Goal: Check status: Check status

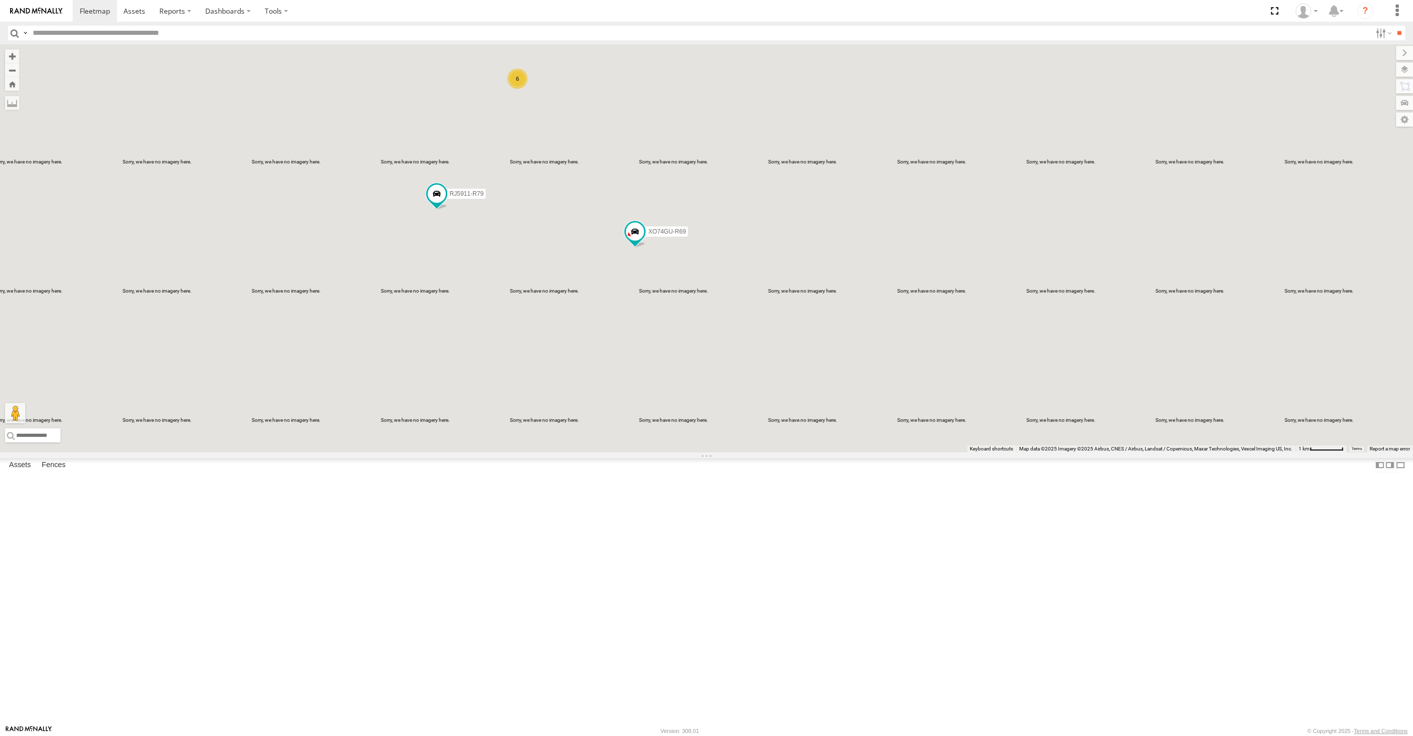
click at [975, 292] on div "6 RJ5911-R79 XO74GU-R69" at bounding box center [706, 248] width 1413 height 408
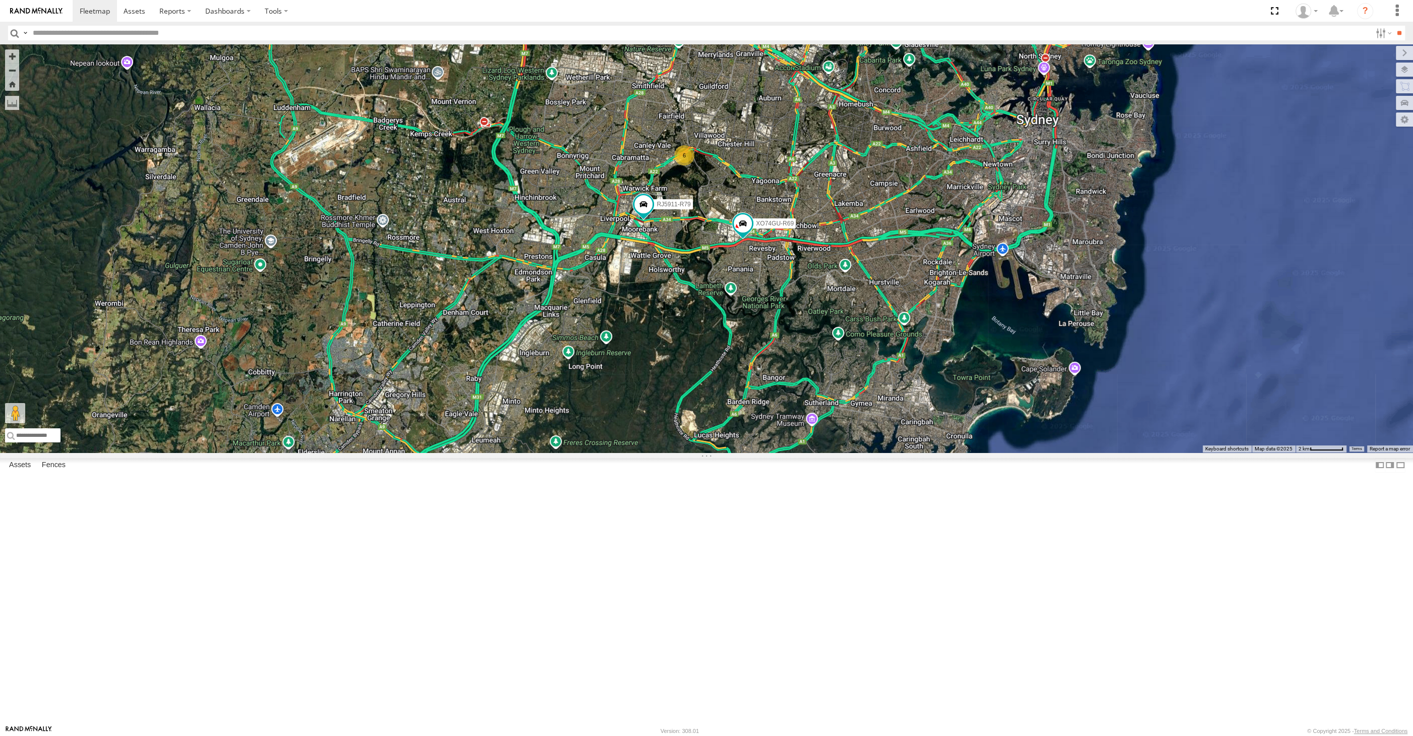
click at [1047, 452] on div "RJ5911-R79 XO74GU-R69 6" at bounding box center [706, 248] width 1413 height 408
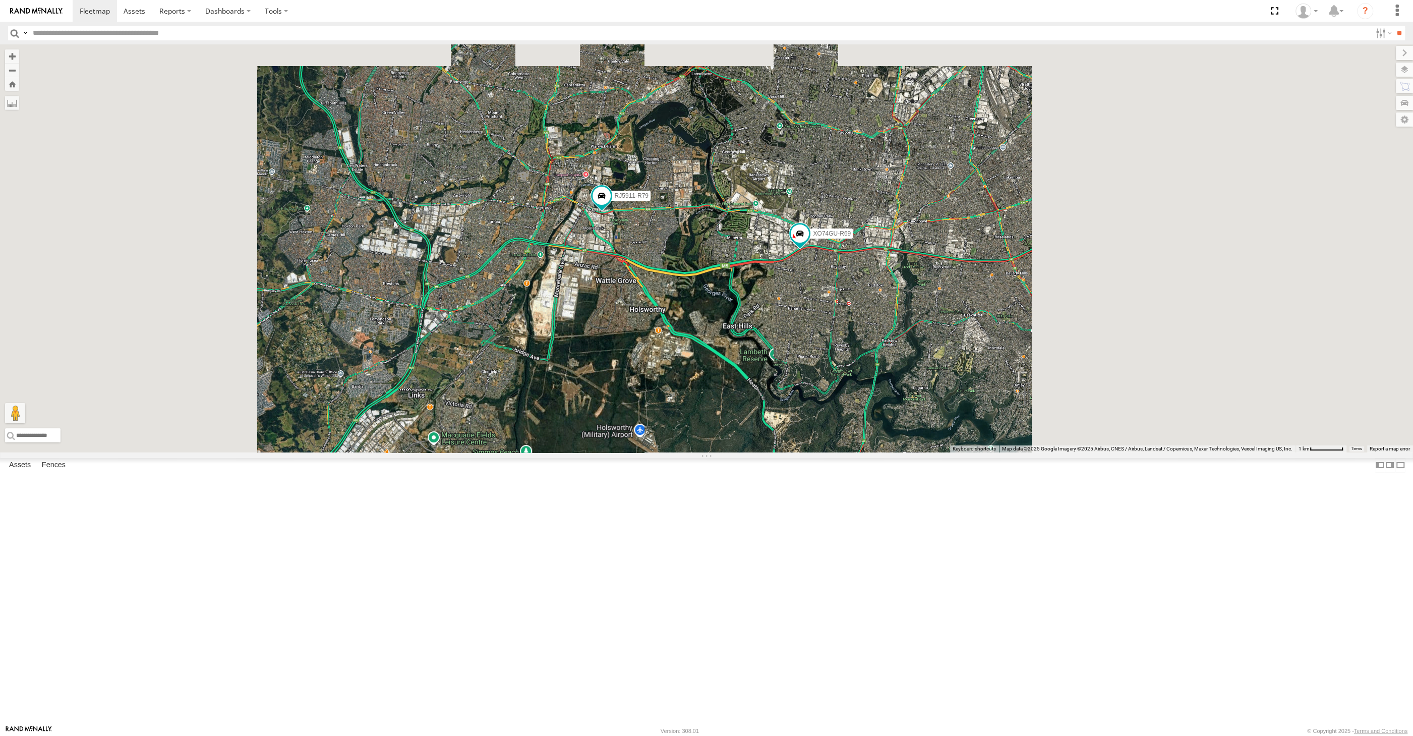
click at [658, 438] on div "RJ5911-R79 XO74GU-R69" at bounding box center [706, 248] width 1413 height 408
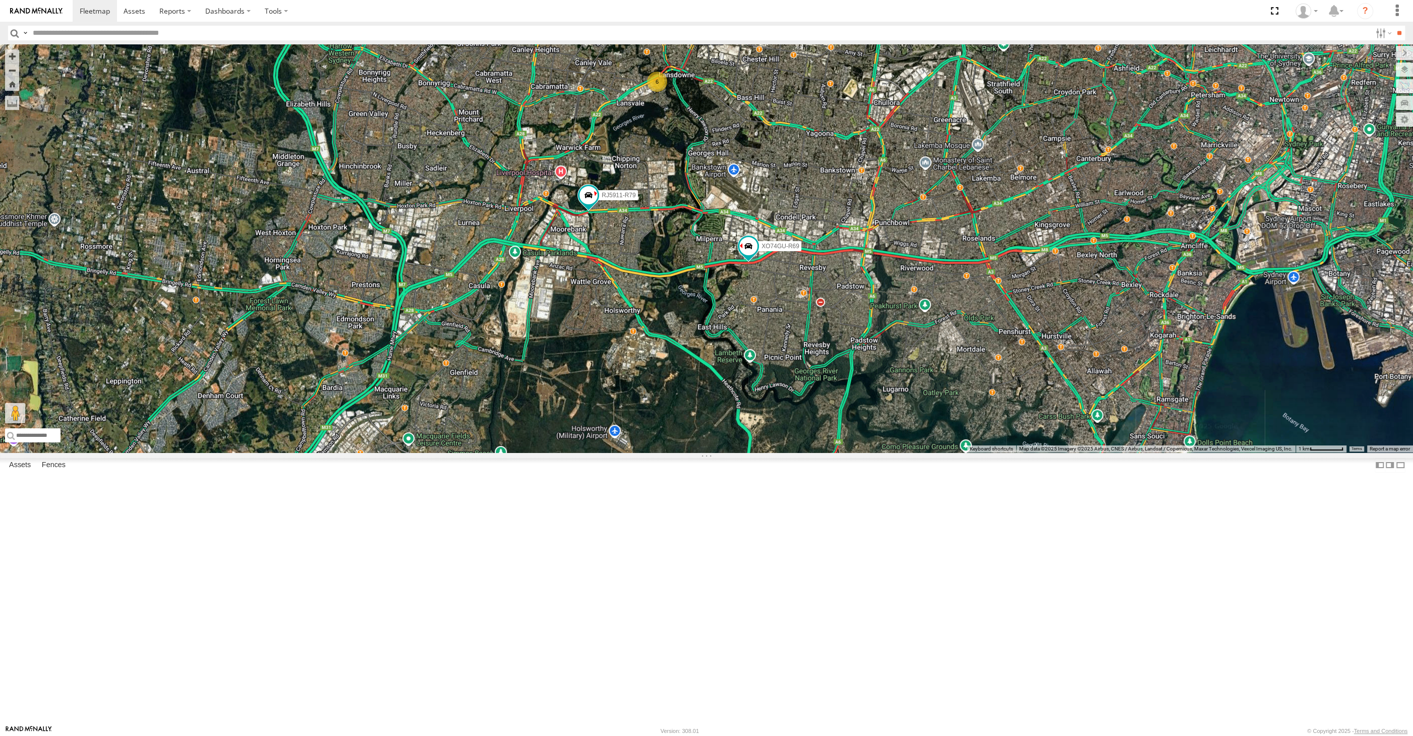
drag, startPoint x: 823, startPoint y: 491, endPoint x: 809, endPoint y: 495, distance: 14.8
click at [810, 452] on div "6 RJ5911-R79 XO74GU-R69" at bounding box center [706, 248] width 1413 height 408
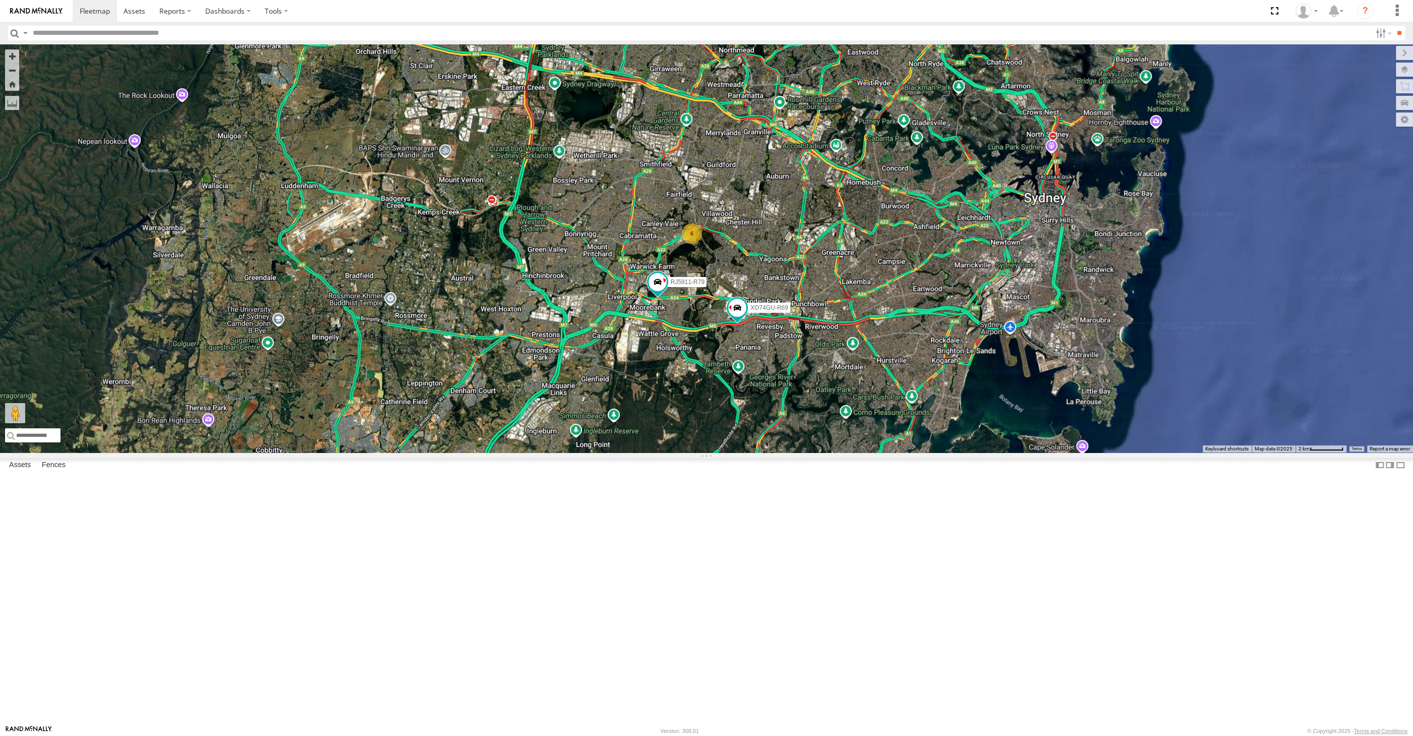
drag, startPoint x: 818, startPoint y: 501, endPoint x: 811, endPoint y: 503, distance: 7.3
click at [810, 452] on div "RJ5911-R79 XO74GU-R69 6" at bounding box center [706, 248] width 1413 height 408
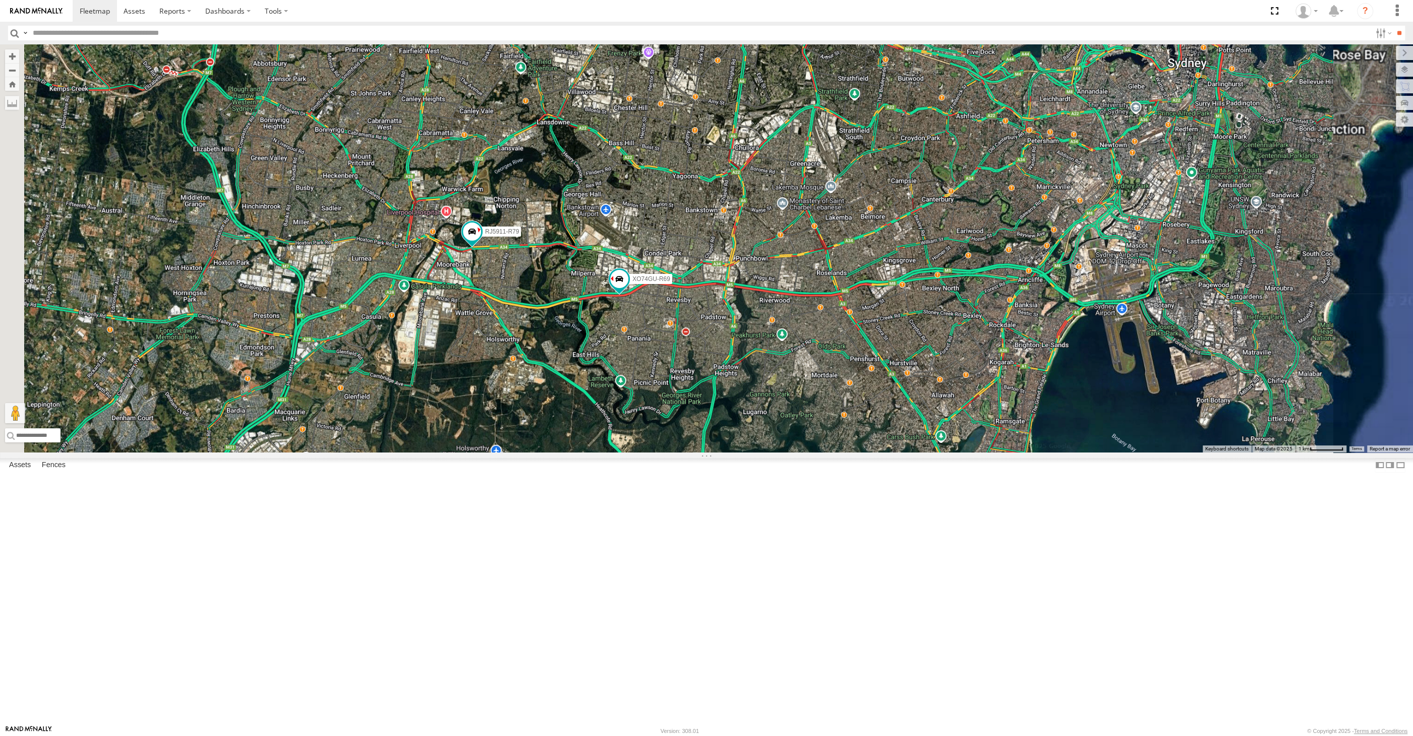
drag, startPoint x: 754, startPoint y: 506, endPoint x: 781, endPoint y: 508, distance: 27.8
click at [781, 452] on div "RJ5911-R79 XO74GU-R69" at bounding box center [706, 248] width 1413 height 408
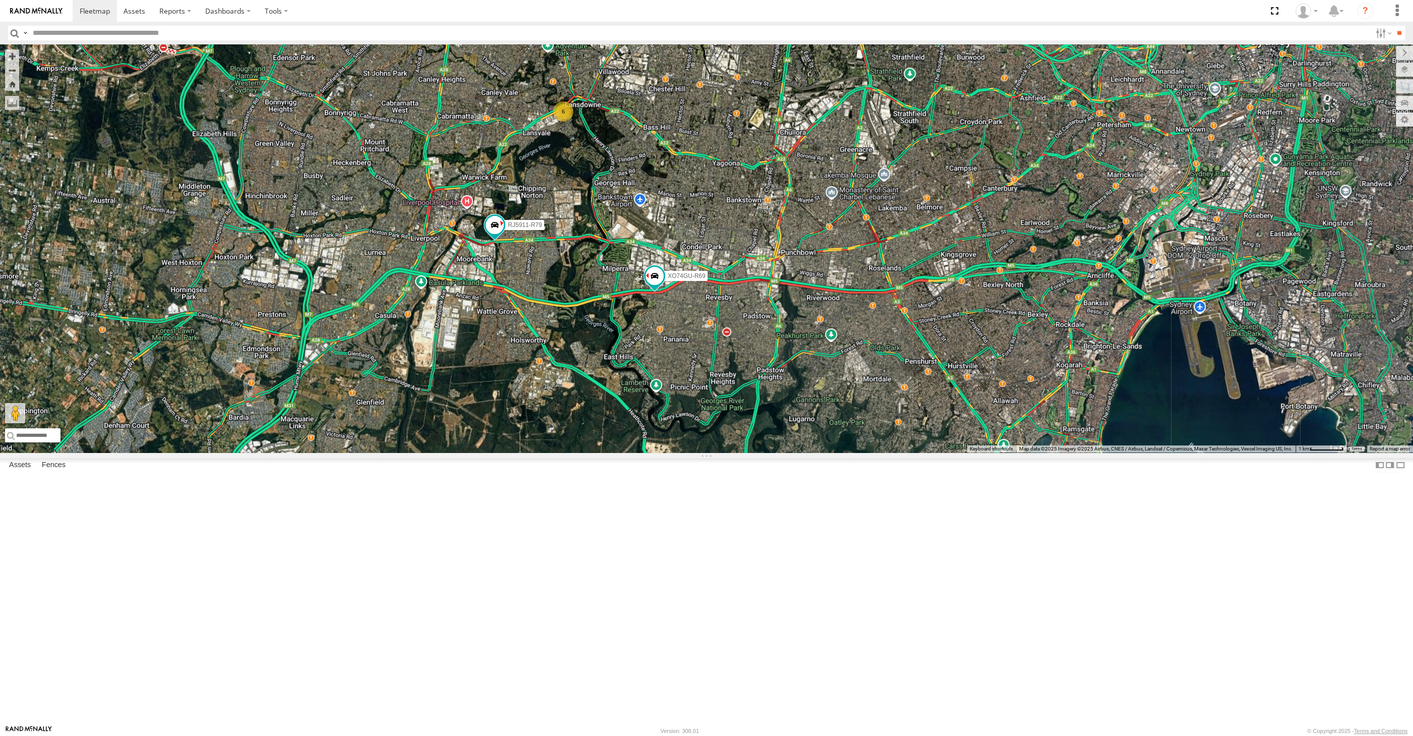
click at [786, 452] on div "RJ5911-R79 XO74GU-R69 6" at bounding box center [706, 248] width 1413 height 408
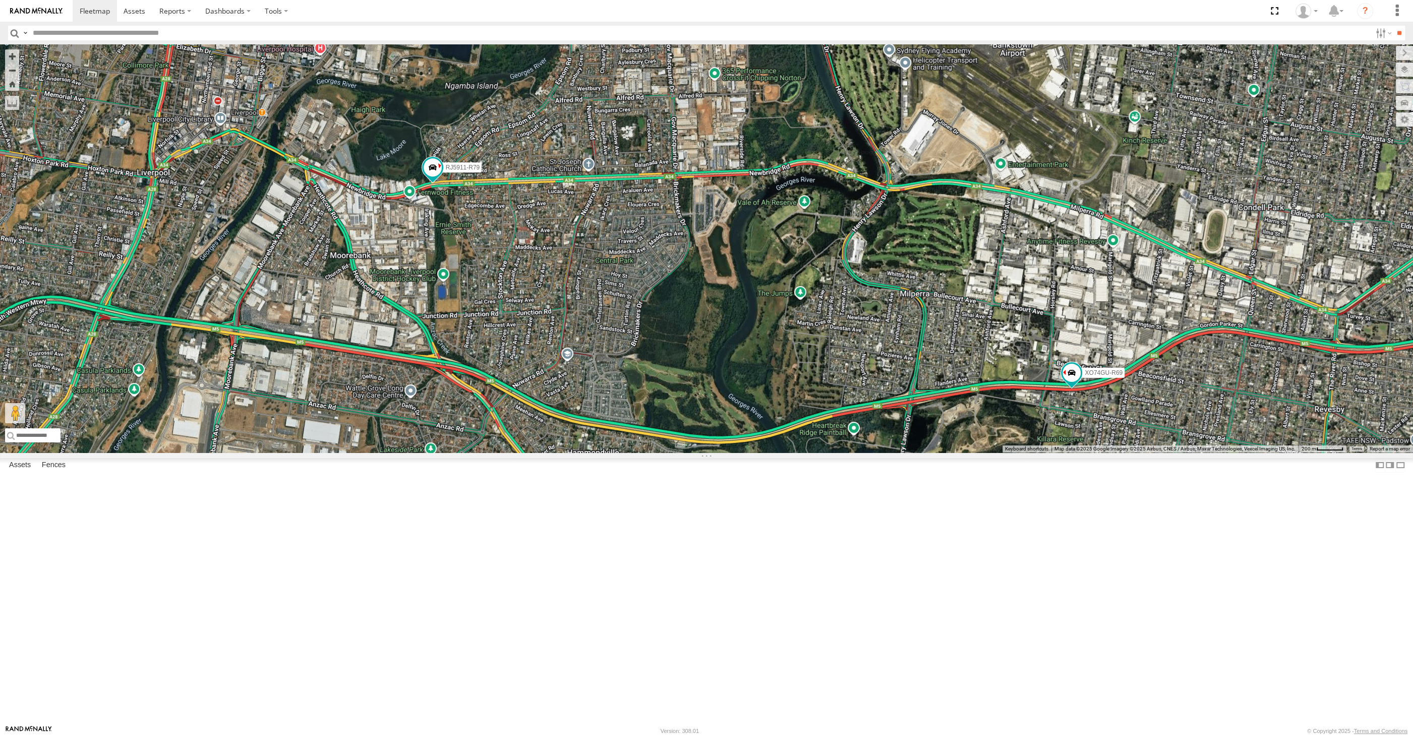
click at [472, 379] on div "RJ5911-R79 XO74GU-R69" at bounding box center [706, 248] width 1413 height 408
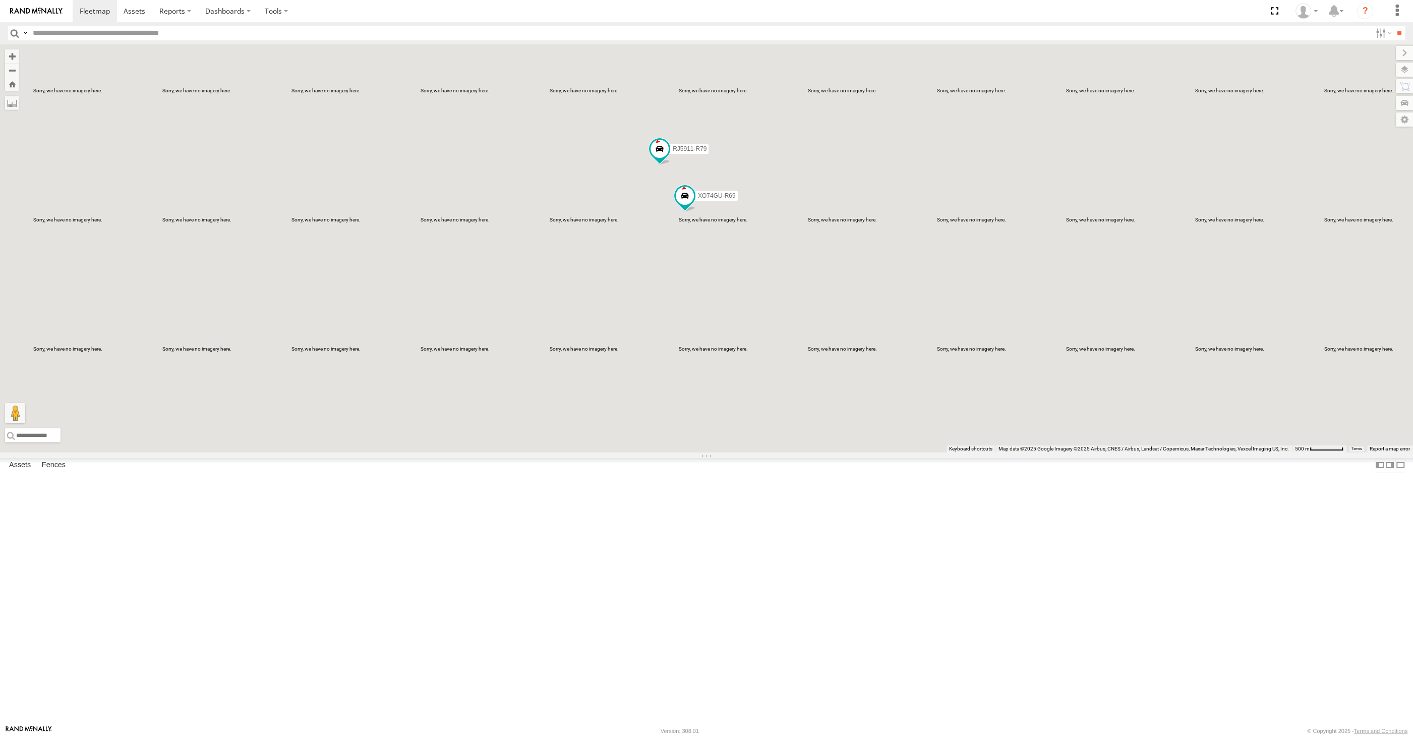
click at [796, 399] on div "RJ5911-R79 XO74GU-R69 6" at bounding box center [706, 248] width 1413 height 408
click at [733, 391] on div "RJ5911-R79 XO74GU-R69" at bounding box center [706, 248] width 1413 height 408
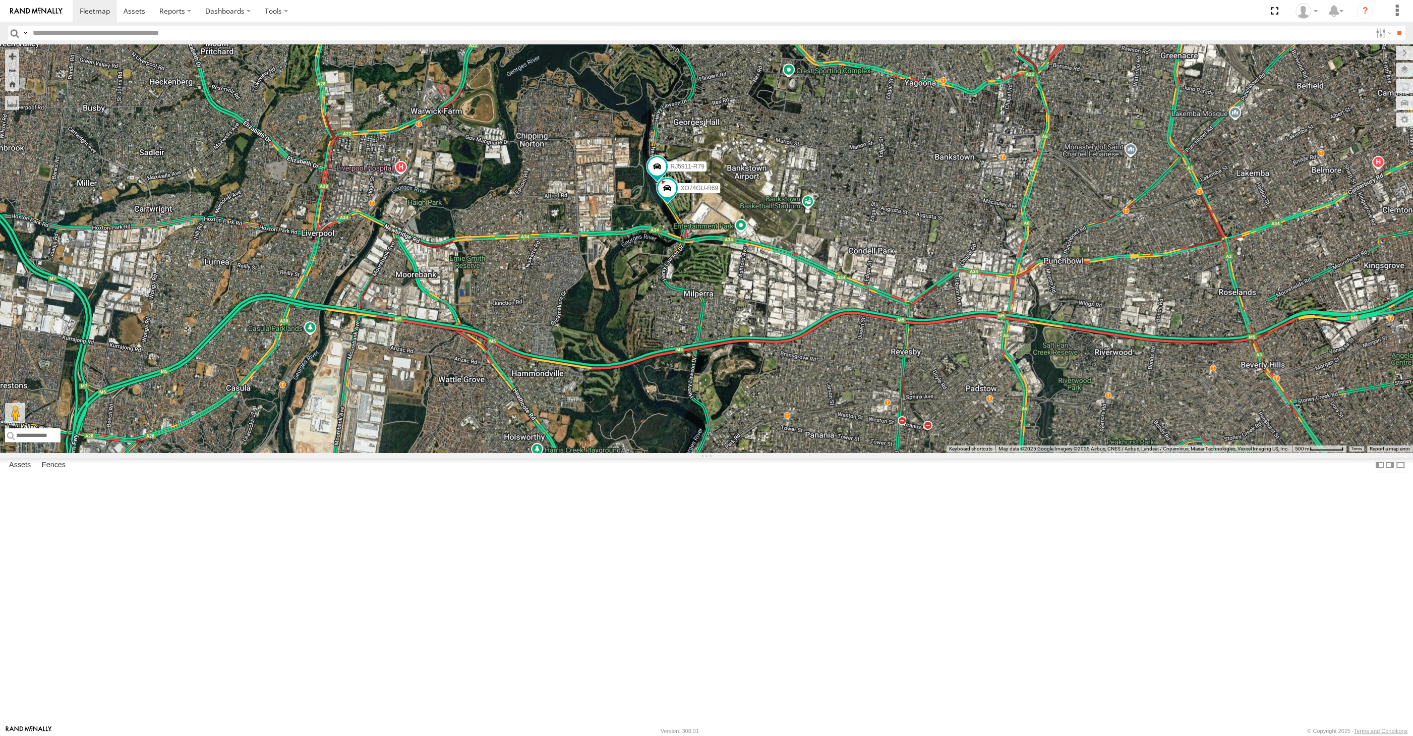
drag, startPoint x: 501, startPoint y: 496, endPoint x: 499, endPoint y: 507, distance: 10.8
click at [504, 452] on div "RJ5911-R79 XO74GU-R69 6" at bounding box center [706, 248] width 1413 height 408
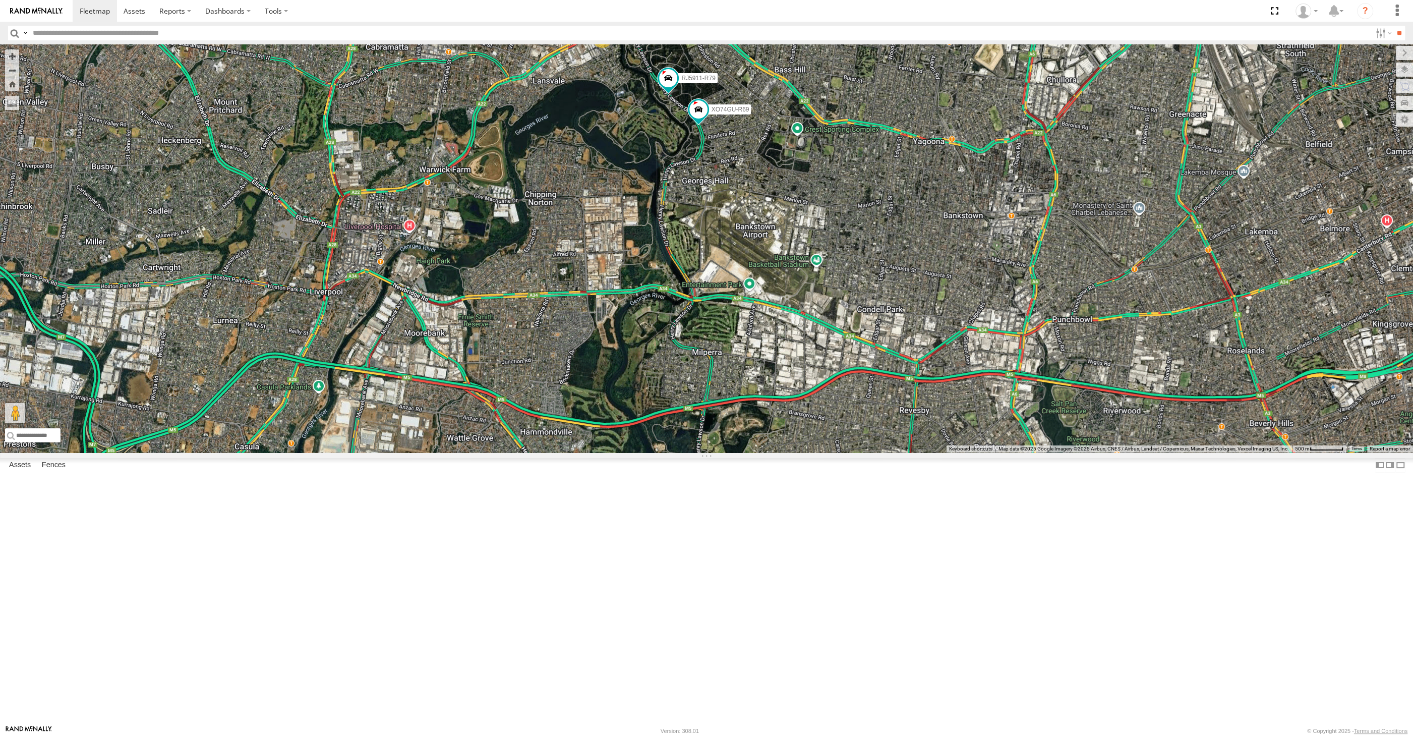
drag, startPoint x: 647, startPoint y: 323, endPoint x: 648, endPoint y: 343, distance: 20.2
click at [648, 343] on div "6 RJ5911-R79 XO74GU-R69" at bounding box center [706, 248] width 1413 height 408
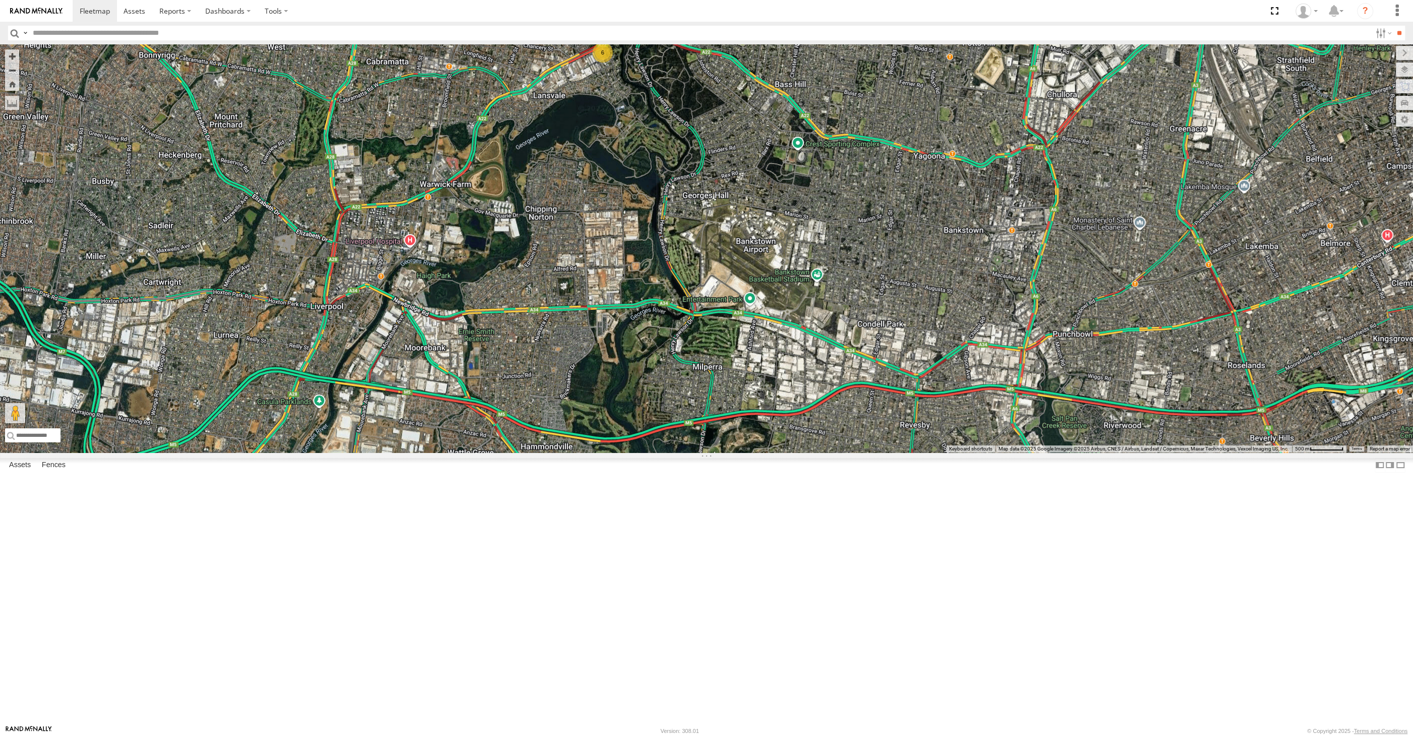
drag, startPoint x: 799, startPoint y: 403, endPoint x: 787, endPoint y: 435, distance: 34.2
click at [787, 435] on div "6 RJ5911-R79 XO74GU-R69" at bounding box center [706, 248] width 1413 height 408
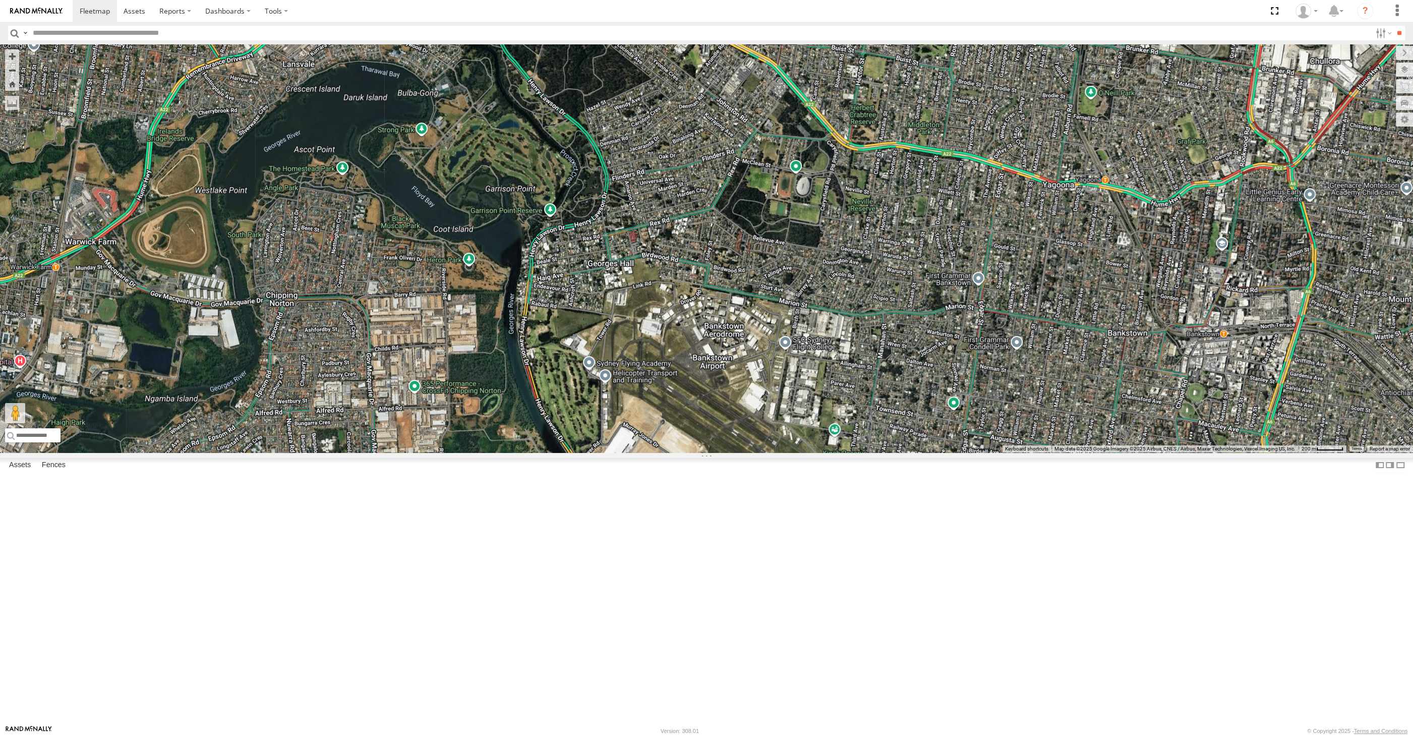
drag, startPoint x: 748, startPoint y: 366, endPoint x: 750, endPoint y: 387, distance: 20.7
click at [752, 386] on div "RJ5911-R79 XO74GU-R69 6" at bounding box center [706, 248] width 1413 height 408
